Goal: Find specific page/section: Find specific page/section

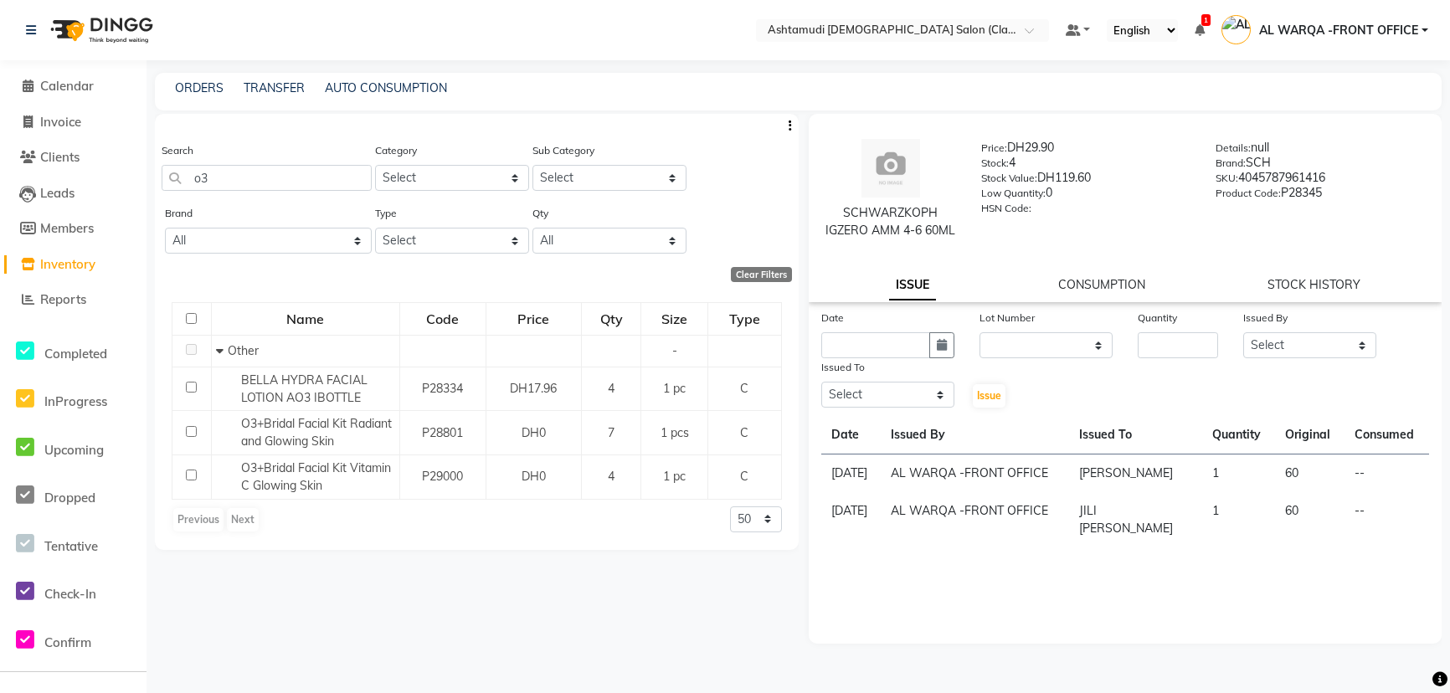
select select
click at [79, 88] on span "Calendar" at bounding box center [67, 86] width 54 height 16
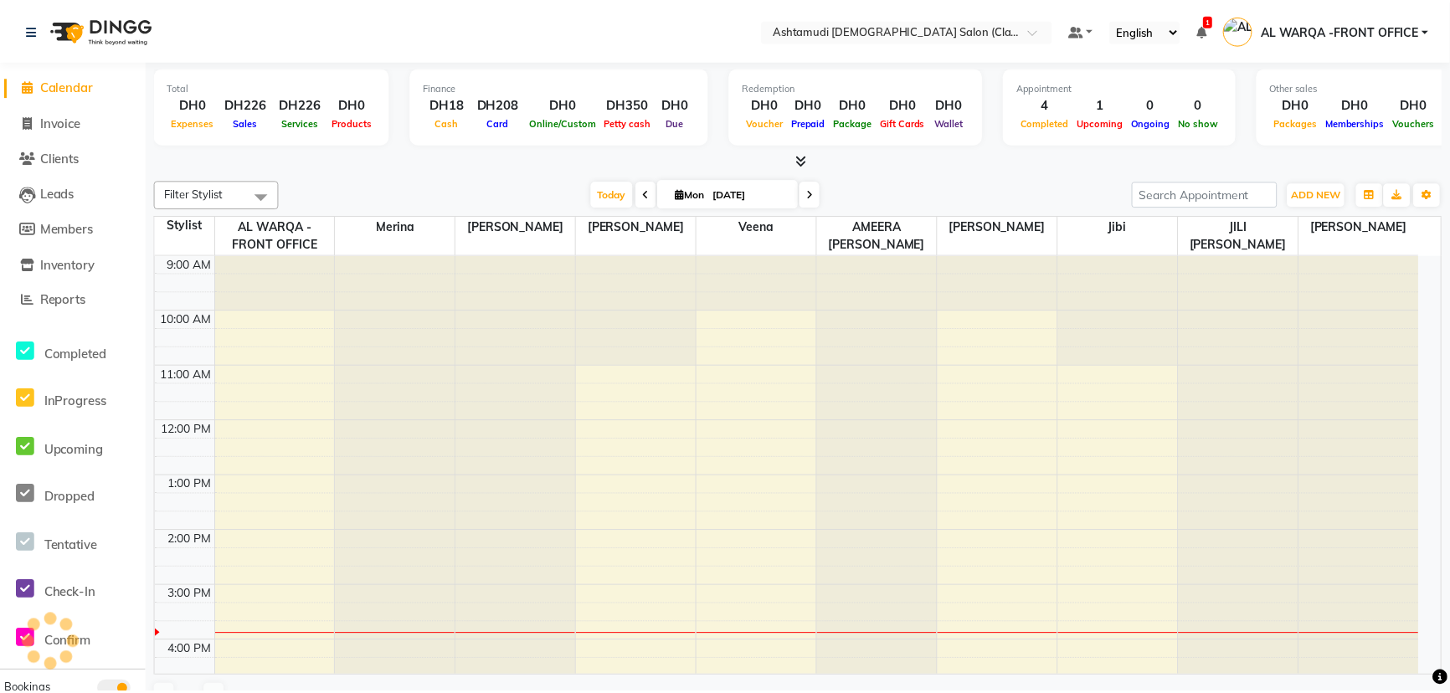
scroll to position [331, 0]
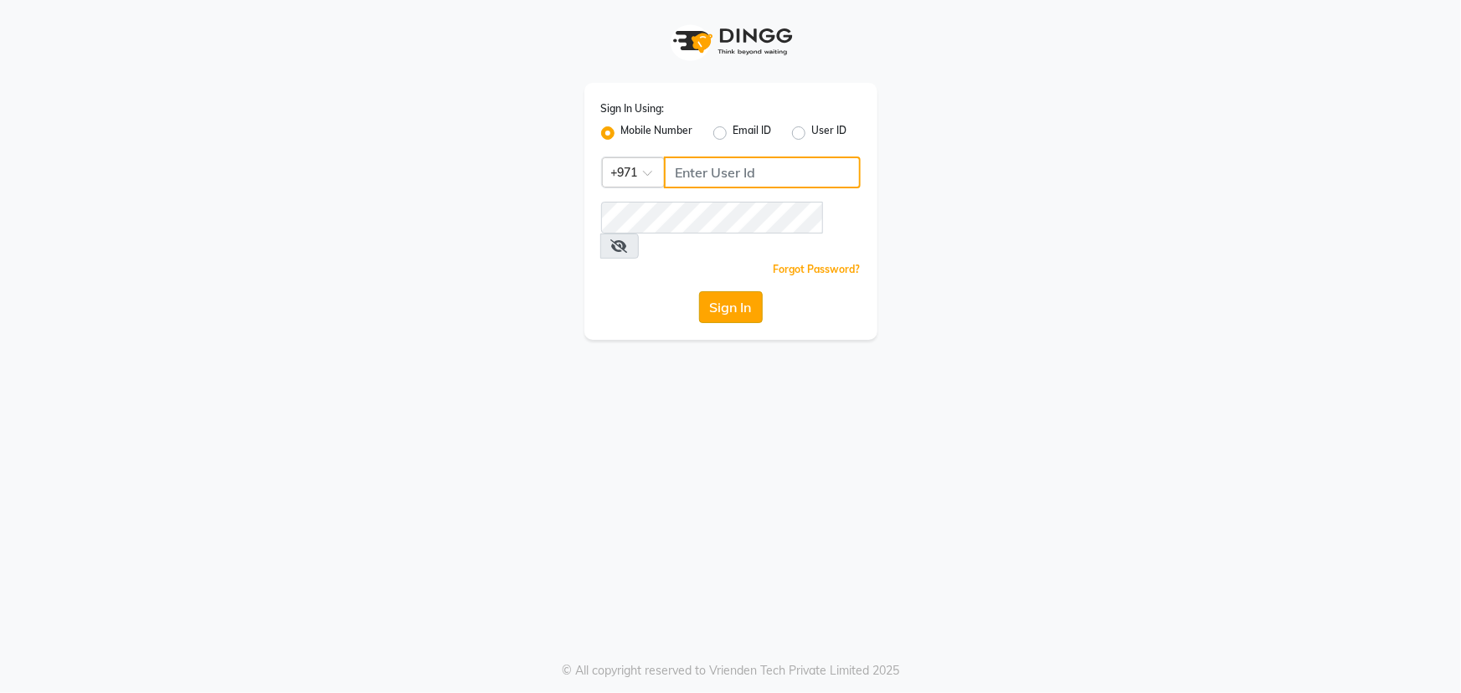
type input "45516698"
click at [735, 293] on button "Sign In" at bounding box center [731, 307] width 64 height 32
